Goal: Task Accomplishment & Management: Manage account settings

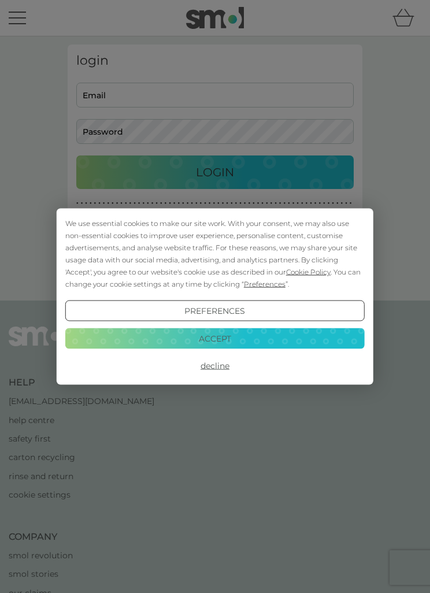
click at [215, 368] on button "Decline" at bounding box center [215, 366] width 300 height 21
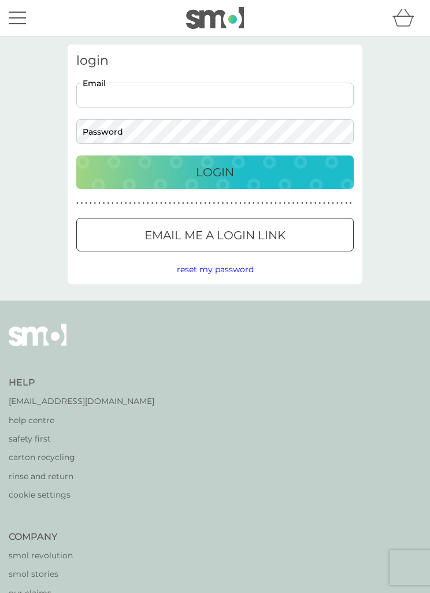
click at [108, 95] on input "Email" at bounding box center [215, 95] width 278 height 25
type input "debbie.canham@gmail.com"
click at [215, 172] on button "Login" at bounding box center [215, 173] width 278 height 34
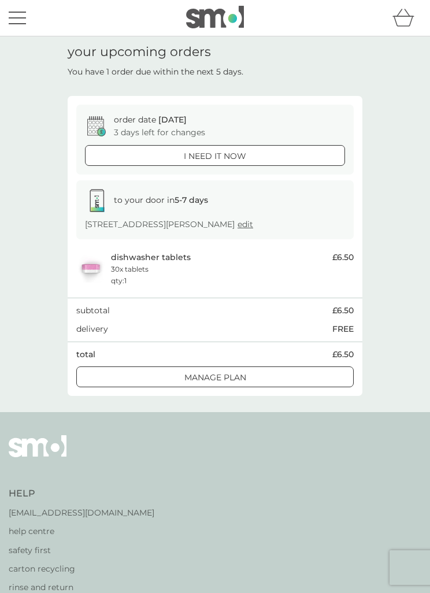
click at [215, 376] on div at bounding box center [215, 377] width 2 height 2
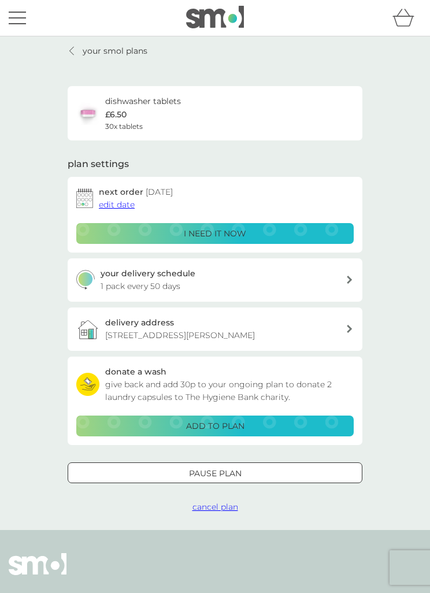
click at [114, 208] on span "edit date" at bounding box center [117, 204] width 36 height 10
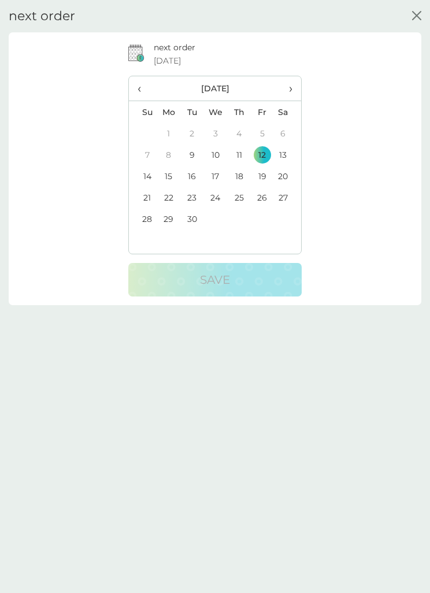
click at [286, 90] on span "›" at bounding box center [288, 88] width 10 height 24
click at [220, 134] on td "1" at bounding box center [216, 133] width 24 height 21
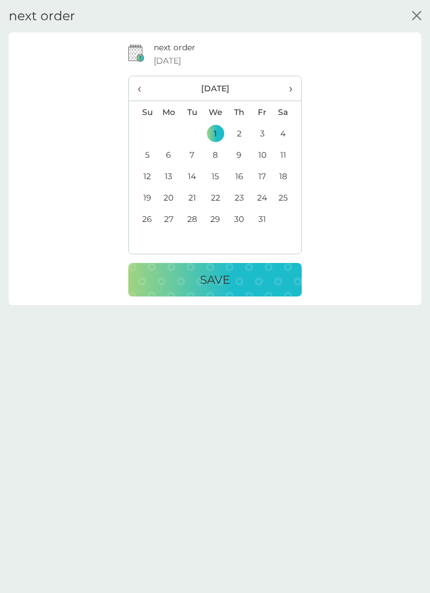
click at [227, 280] on p "Save" at bounding box center [215, 280] width 30 height 19
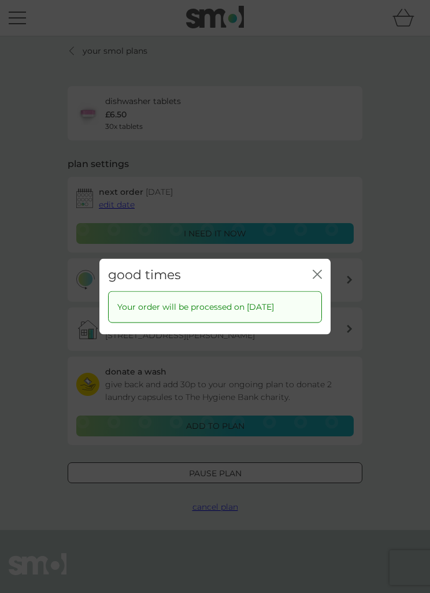
click at [319, 272] on icon "close" at bounding box center [319, 275] width 4 height 8
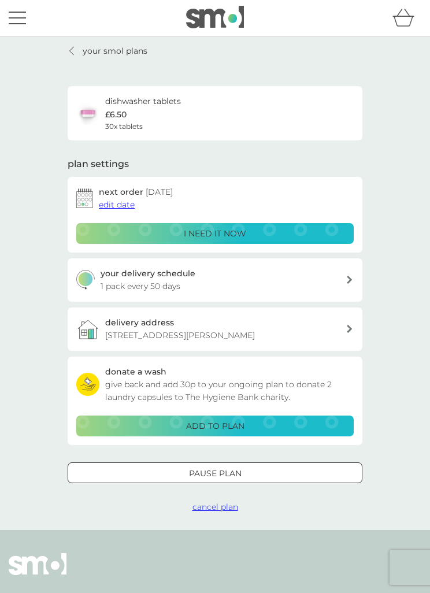
click at [90, 51] on p "your smol plans" at bounding box center [115, 51] width 65 height 13
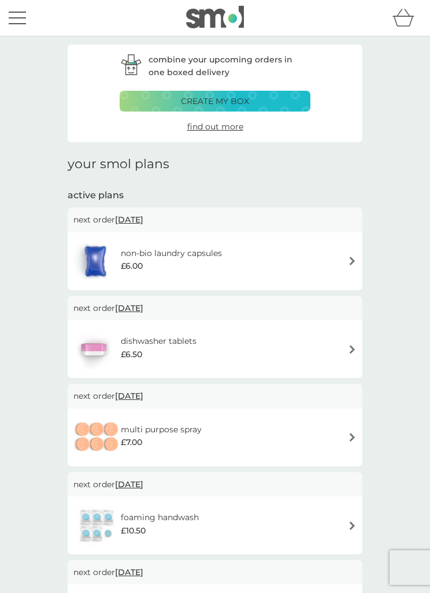
click at [9, 24] on div "menu" at bounding box center [17, 24] width 17 height 2
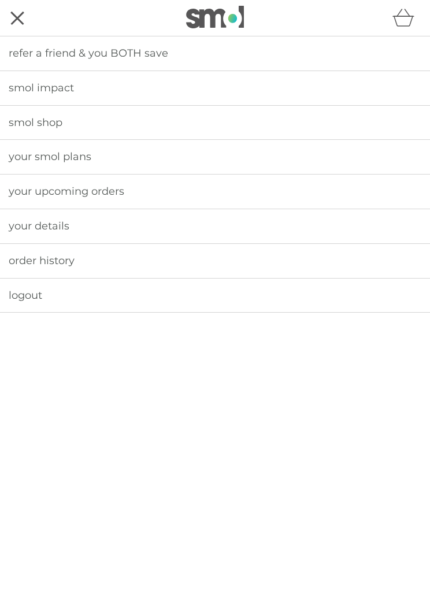
click at [32, 292] on span "logout" at bounding box center [26, 295] width 34 height 13
